Goal: Check status: Check status

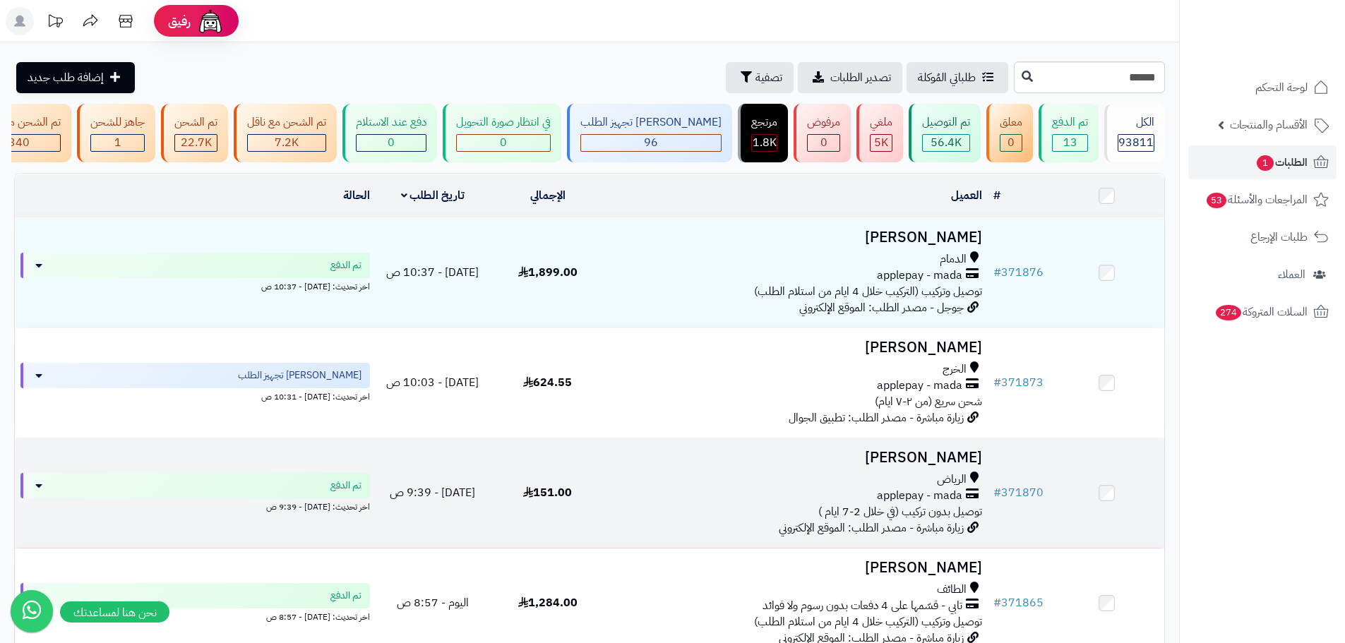
type input "******"
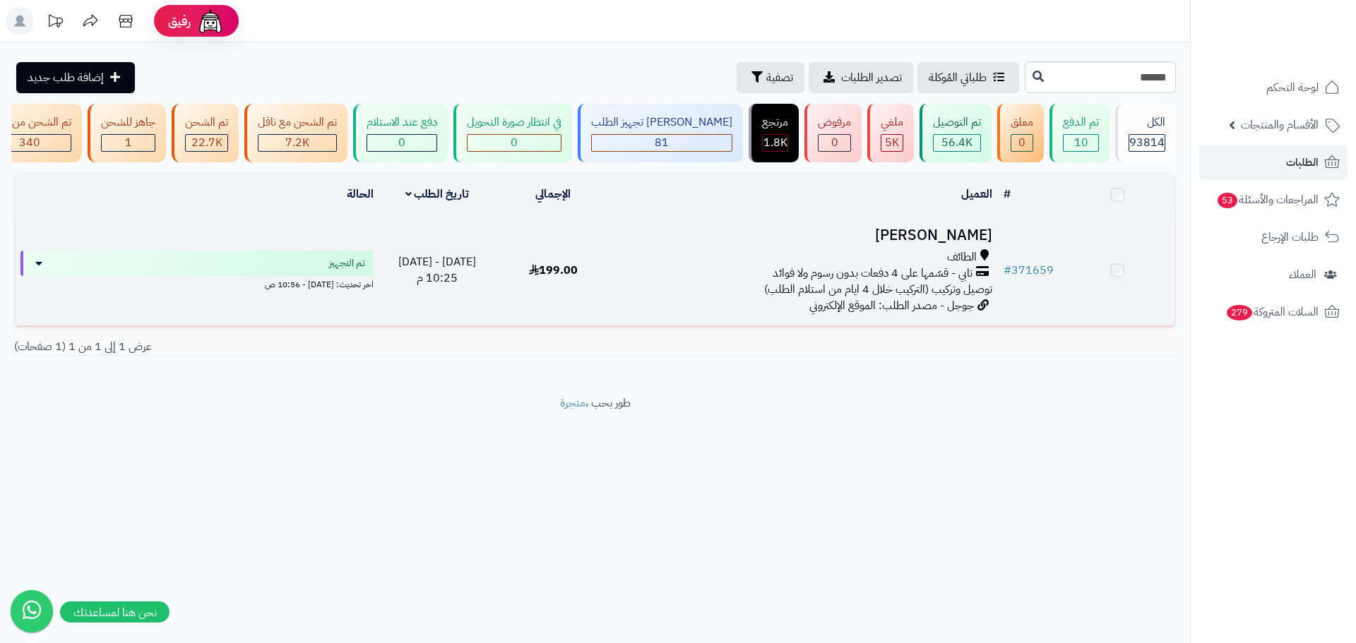
click at [863, 266] on div "الطائف" at bounding box center [804, 257] width 375 height 16
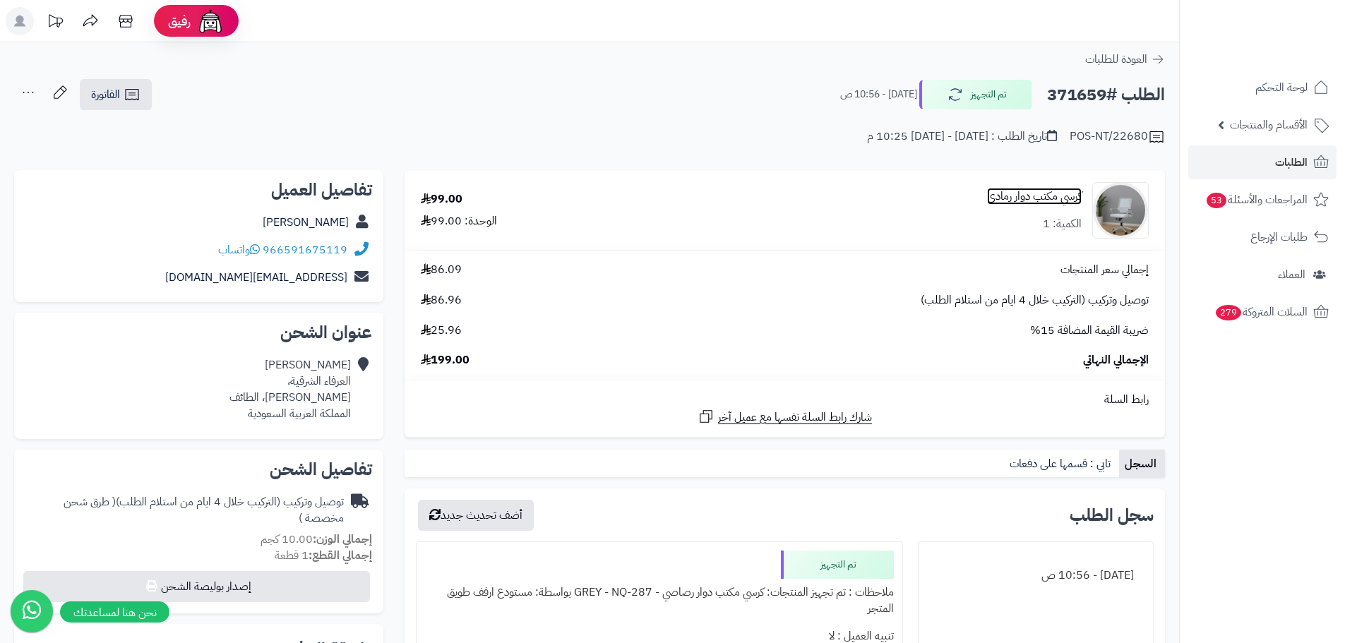
click at [1057, 198] on link "كرسي مكتب دوار رمادي" at bounding box center [1034, 197] width 95 height 16
